Goal: Information Seeking & Learning: Learn about a topic

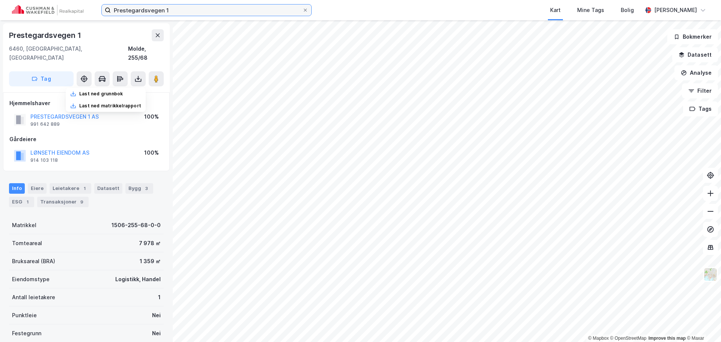
click at [224, 8] on input "Prestegardsvegen 1" at bounding box center [207, 10] width 192 height 11
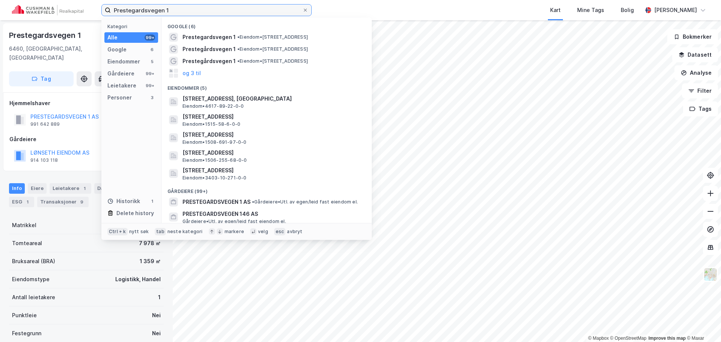
click at [224, 8] on input "Prestegardsvegen 1" at bounding box center [207, 10] width 192 height 11
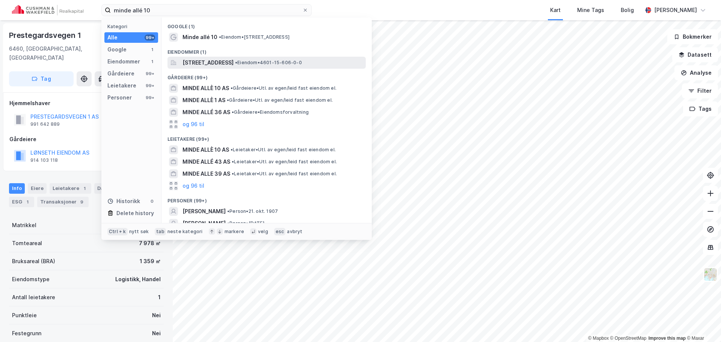
click at [289, 60] on span "• Eiendom • 4601-15-606-0-0" at bounding box center [268, 63] width 67 height 6
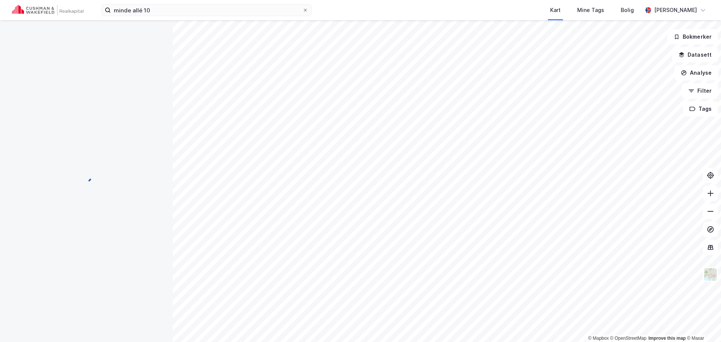
scroll to position [1, 0]
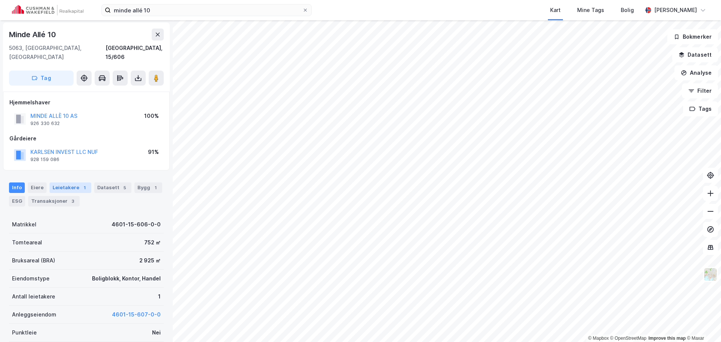
click at [87, 183] on div "Leietakere 1" at bounding box center [71, 188] width 42 height 11
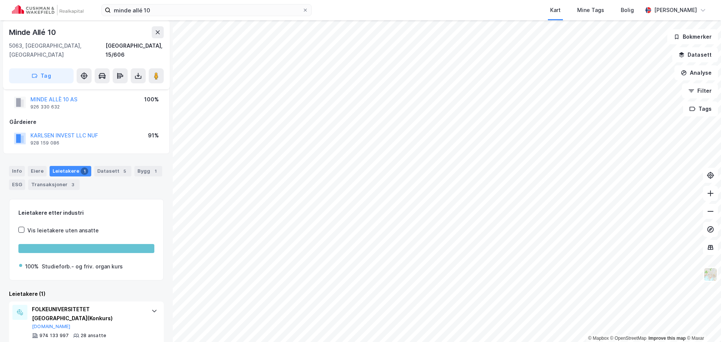
scroll to position [26, 0]
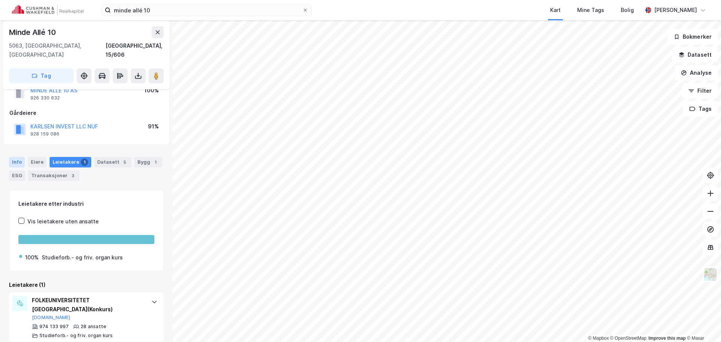
click at [11, 157] on div "Info" at bounding box center [17, 162] width 16 height 11
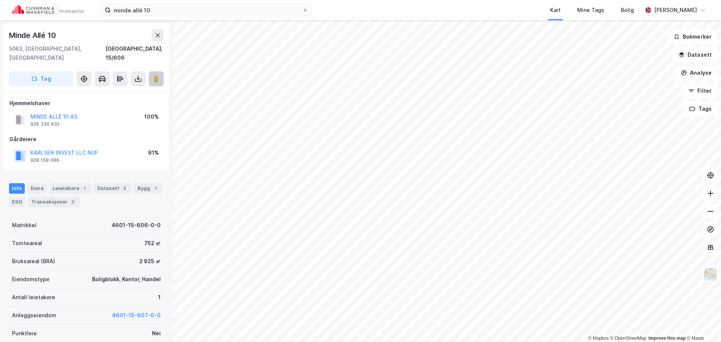
click at [152, 71] on button at bounding box center [156, 78] width 15 height 15
click at [122, 185] on div "5" at bounding box center [125, 189] width 8 height 8
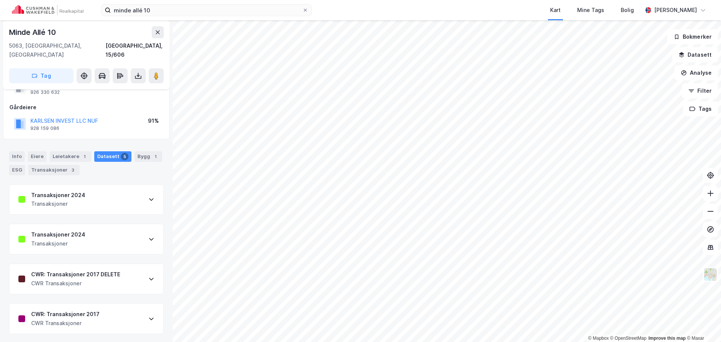
scroll to position [64, 0]
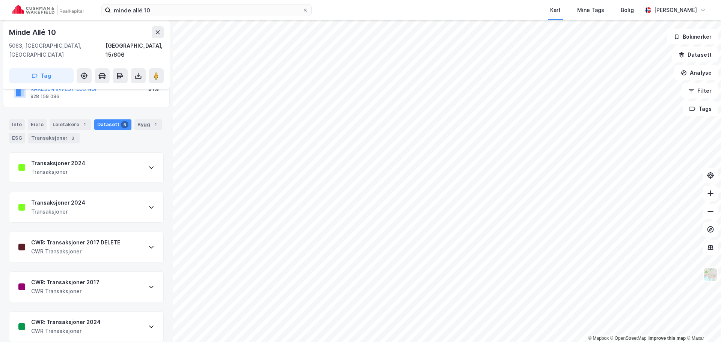
click at [136, 153] on div "Transaksjoner 2024 Transaksjoner" at bounding box center [86, 168] width 154 height 30
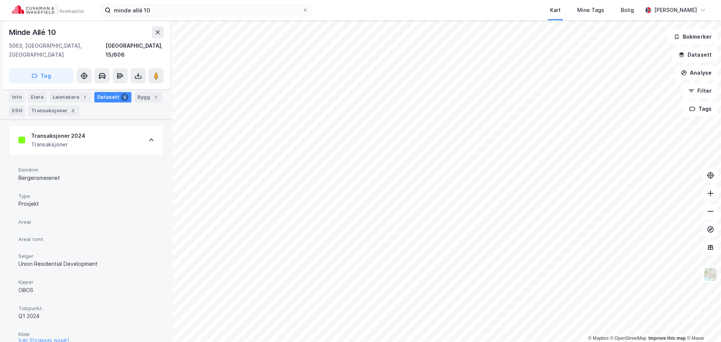
scroll to position [101, 0]
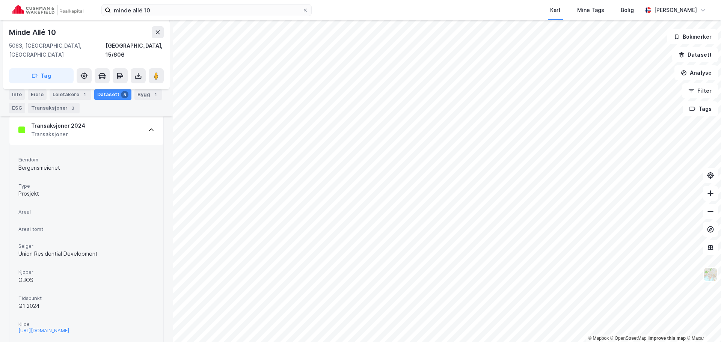
click at [118, 120] on div "Transaksjoner 2024 Transaksjoner" at bounding box center [86, 130] width 154 height 30
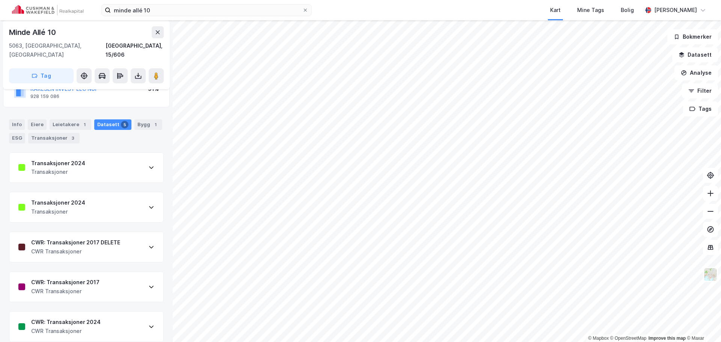
click at [139, 272] on div "CWR: Transaksjoner 2017 CWR Transaksjoner" at bounding box center [86, 287] width 154 height 30
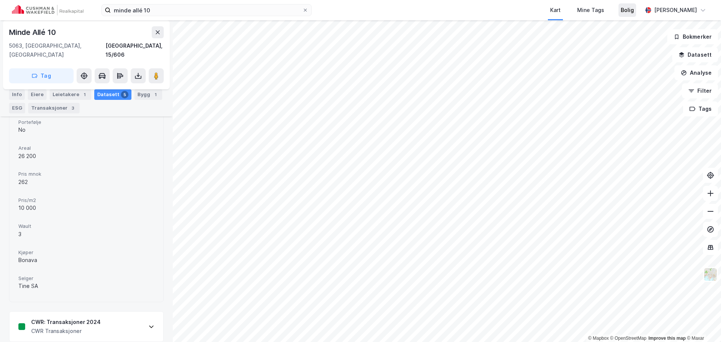
scroll to position [398, 0]
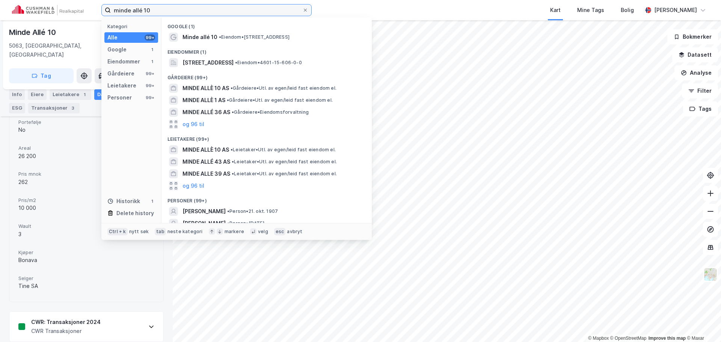
click at [204, 13] on input "minde allé 10" at bounding box center [207, 10] width 192 height 11
click at [203, 13] on input "minde allé 10" at bounding box center [207, 10] width 192 height 11
click at [202, 13] on input "minde allé 10" at bounding box center [207, 10] width 192 height 11
click at [201, 13] on input "minde allé 10" at bounding box center [207, 10] width 192 height 11
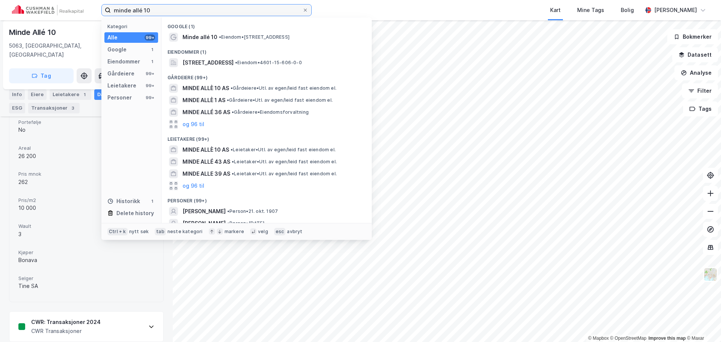
click at [168, 8] on input "minde allé 10" at bounding box center [207, 10] width 192 height 11
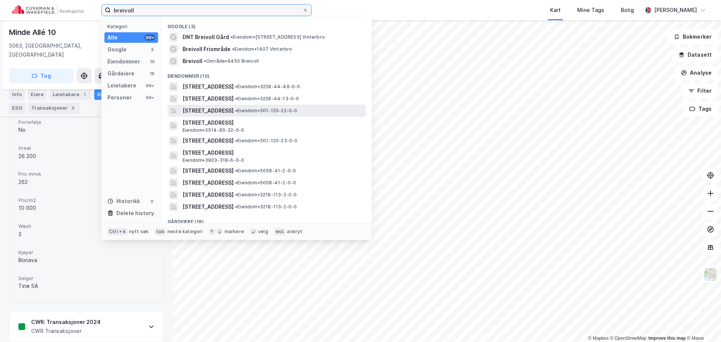
type input "breivoll"
click at [307, 107] on div "[STREET_ADDRESS] • Eiendom • 301-120-22-0-0" at bounding box center [274, 110] width 182 height 9
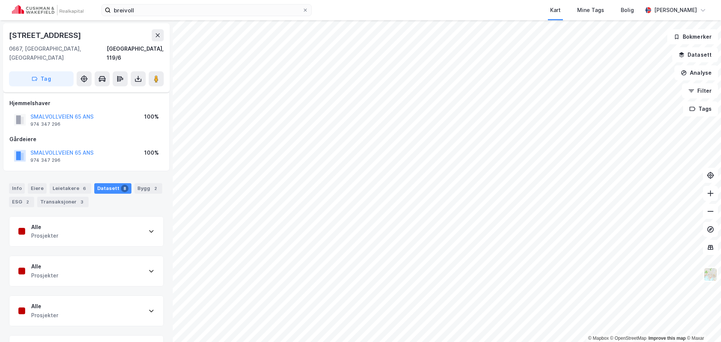
scroll to position [183, 0]
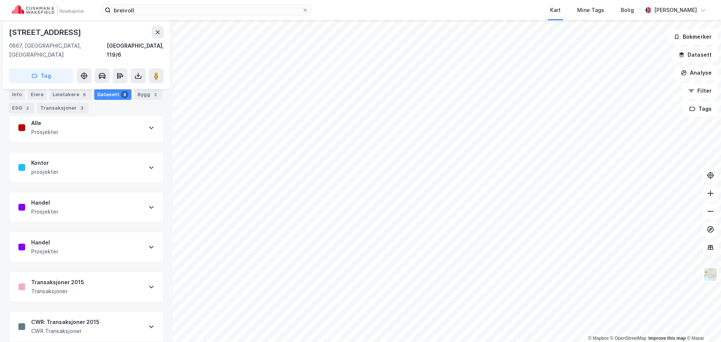
click at [100, 312] on div "CWR: Transaksjoner 2015 CWR Transaksjoner" at bounding box center [86, 327] width 154 height 30
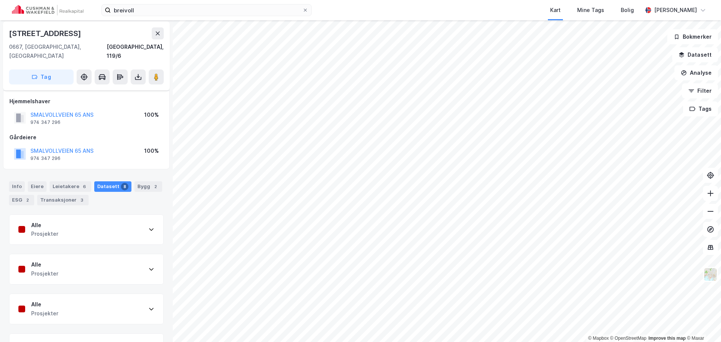
scroll to position [0, 0]
